Goal: Obtain resource: Download file/media

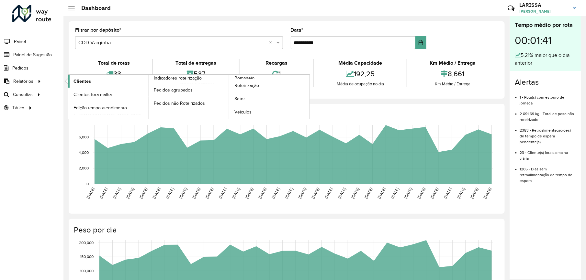
click at [73, 78] on link "Clientes" at bounding box center [108, 81] width 80 height 13
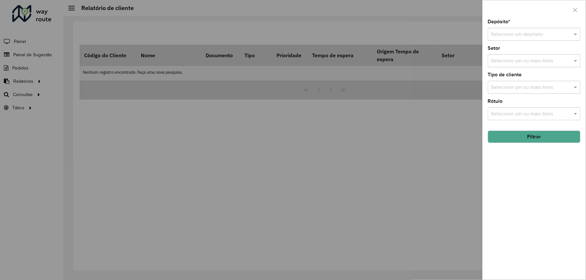
click at [565, 36] on div at bounding box center [534, 34] width 93 height 8
click at [537, 61] on div "CDD Varginha" at bounding box center [535, 64] width 92 height 11
click at [528, 138] on button "Filtrar" at bounding box center [534, 137] width 93 height 12
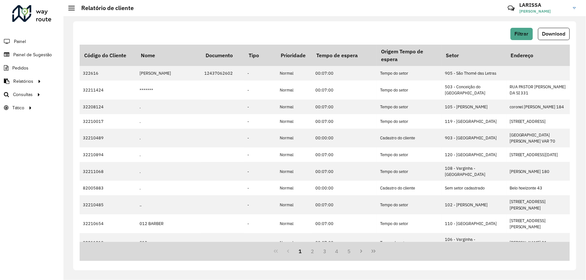
click at [551, 27] on div "Filtrar Download Código do Cliente Nome Documento Tipo Prioridade Tempo de espe…" at bounding box center [324, 145] width 503 height 249
click at [552, 35] on span "Download" at bounding box center [553, 34] width 23 height 6
click at [557, 38] on button "Download" at bounding box center [554, 34] width 32 height 12
